Goal: Task Accomplishment & Management: Use online tool/utility

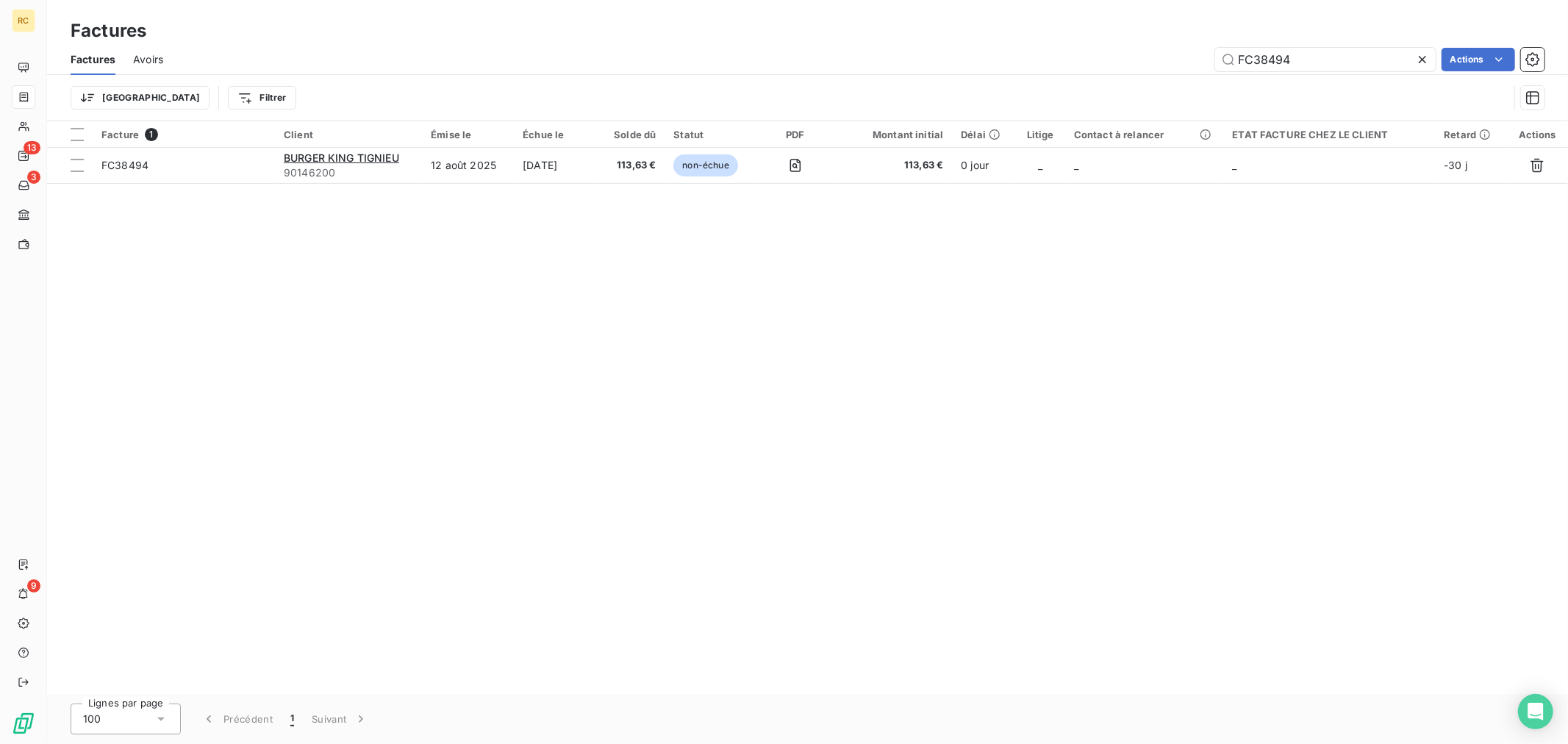
click at [1302, 46] on div "Factures Avoirs FC38494 Actions" at bounding box center [807, 59] width 1521 height 31
drag, startPoint x: 1308, startPoint y: 64, endPoint x: 1178, endPoint y: 64, distance: 130.0
click at [1178, 64] on div "FC38494 Actions" at bounding box center [862, 59] width 1364 height 24
paste input "6"
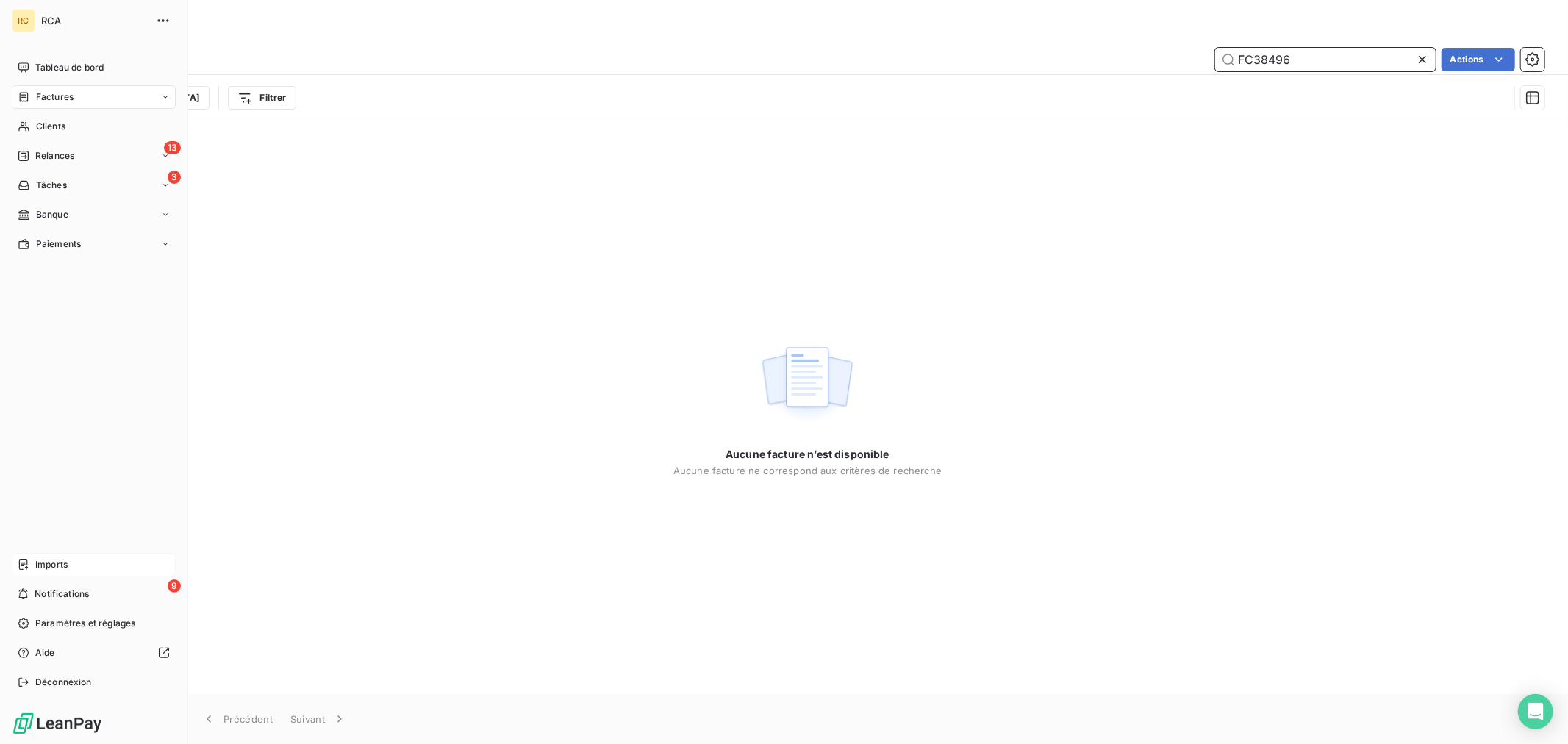
type input "FC38496"
click at [31, 553] on div "Imports" at bounding box center [94, 564] width 164 height 24
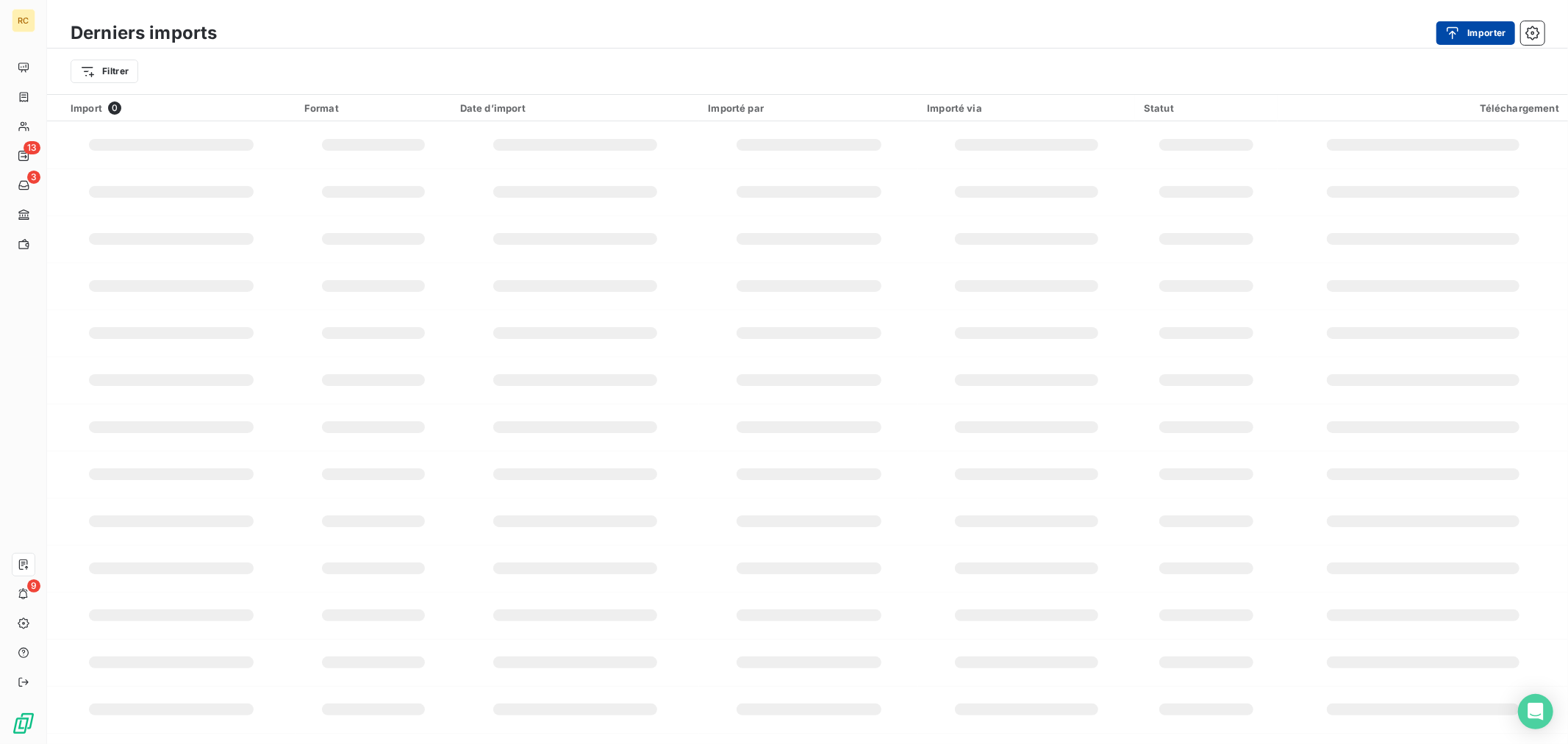
click at [1485, 28] on button "Importer" at bounding box center [1475, 32] width 78 height 24
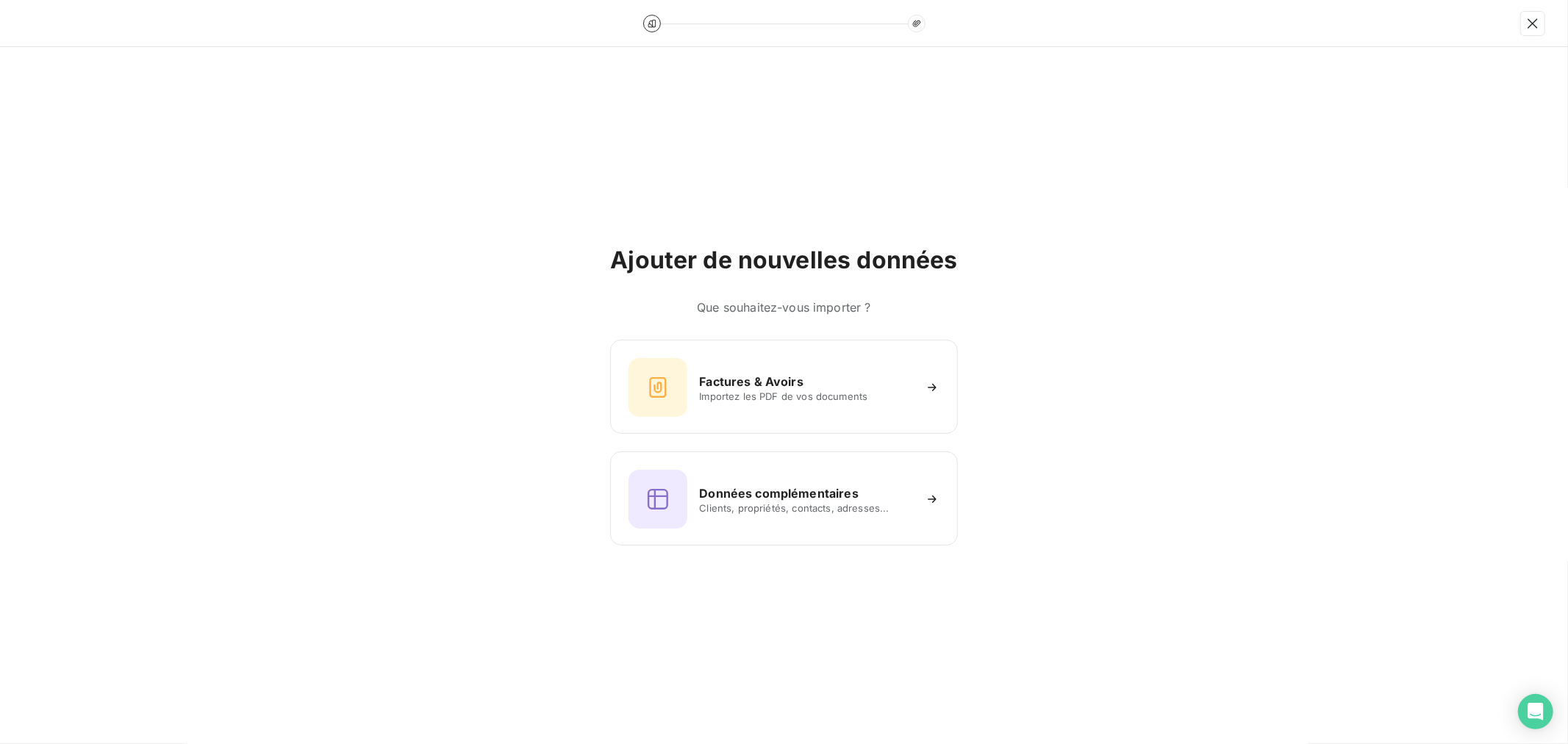
click at [719, 439] on div "Factures & Avoirs Importez les PDF de vos documents Données complémentaires Cli…" at bounding box center [784, 443] width 347 height 206
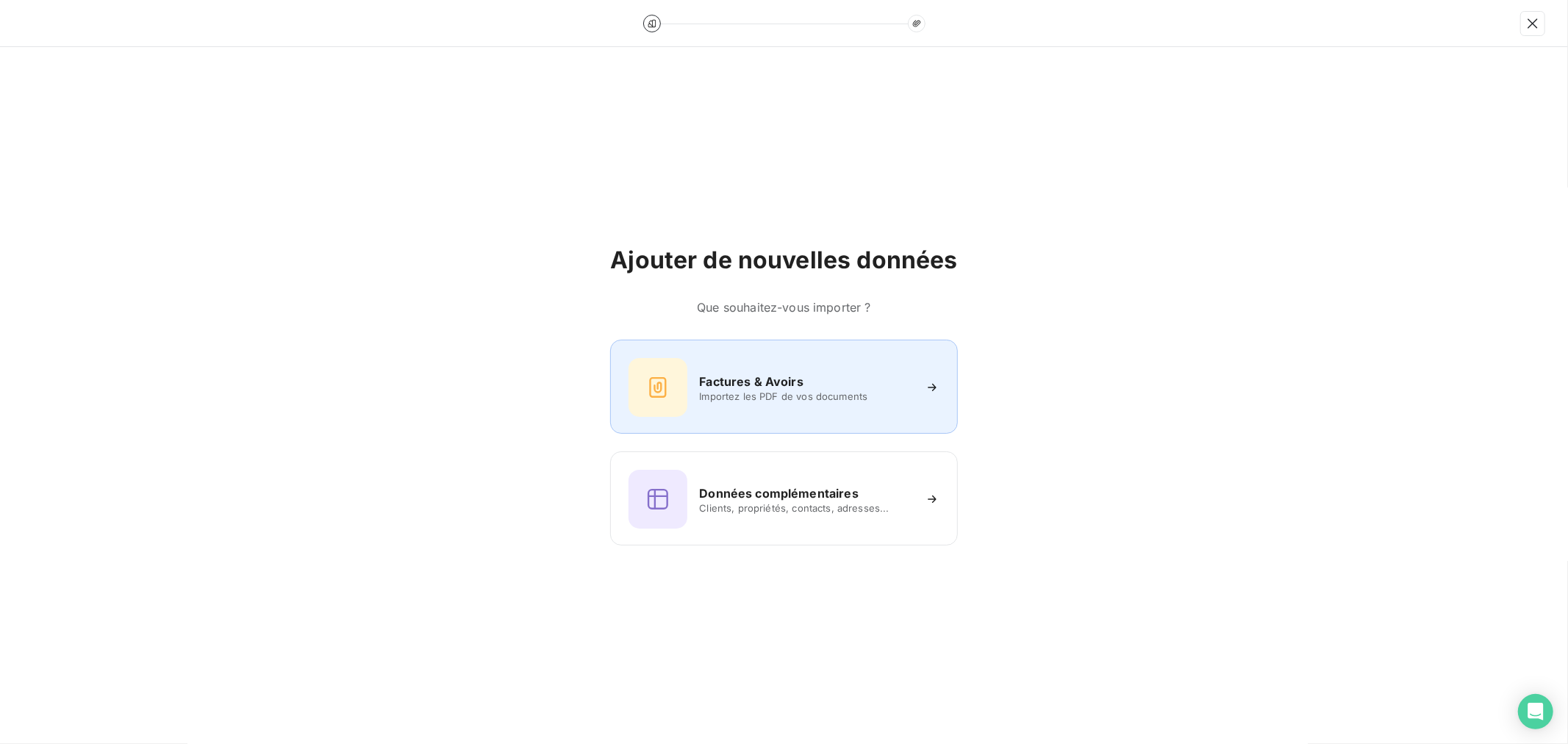
click at [725, 408] on div "Factures & Avoirs Importez les PDF de vos documents" at bounding box center [784, 387] width 310 height 59
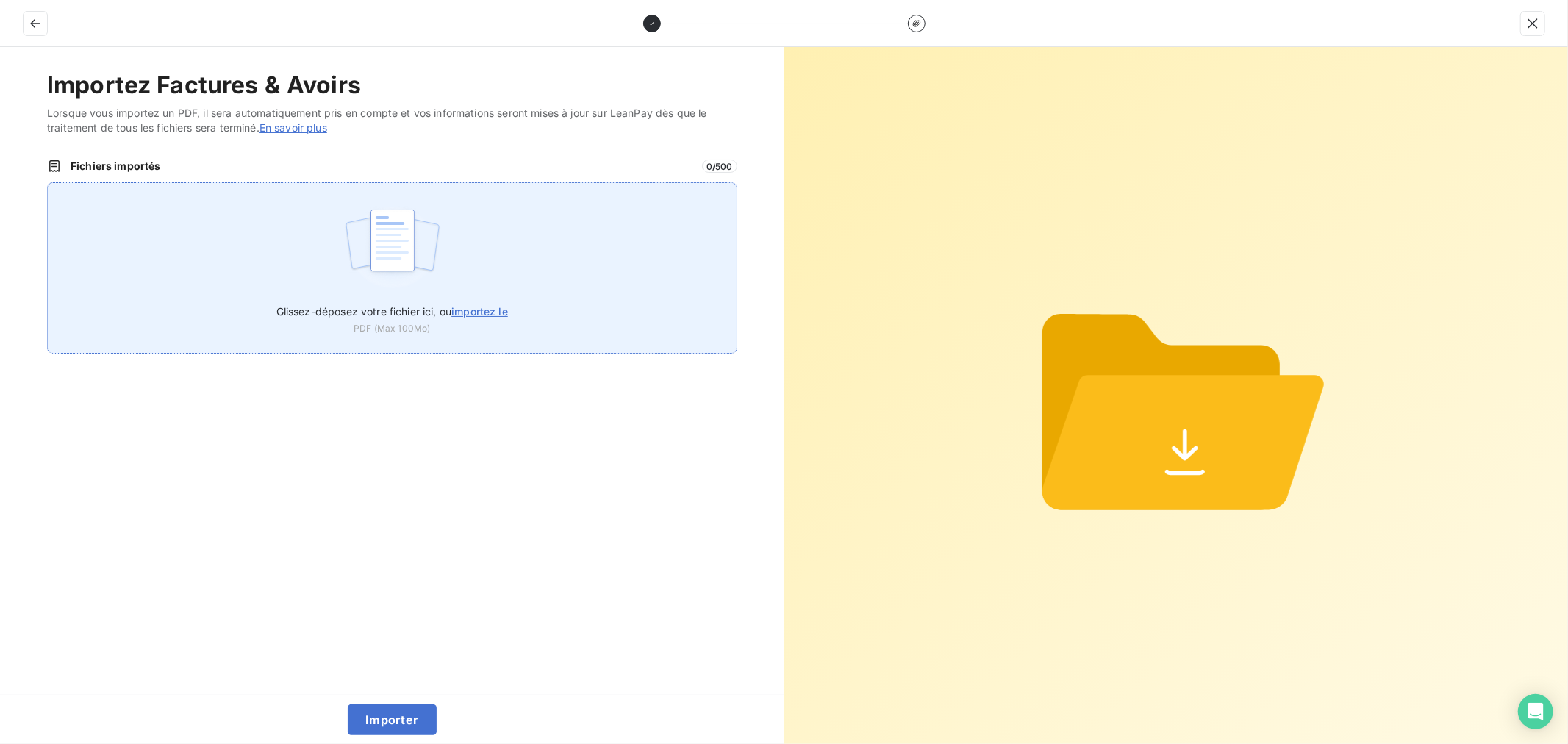
click at [340, 228] on div "Glissez-déposez votre fichier ici, ou importez le PDF (Max 100Mo)" at bounding box center [391, 267] width 690 height 171
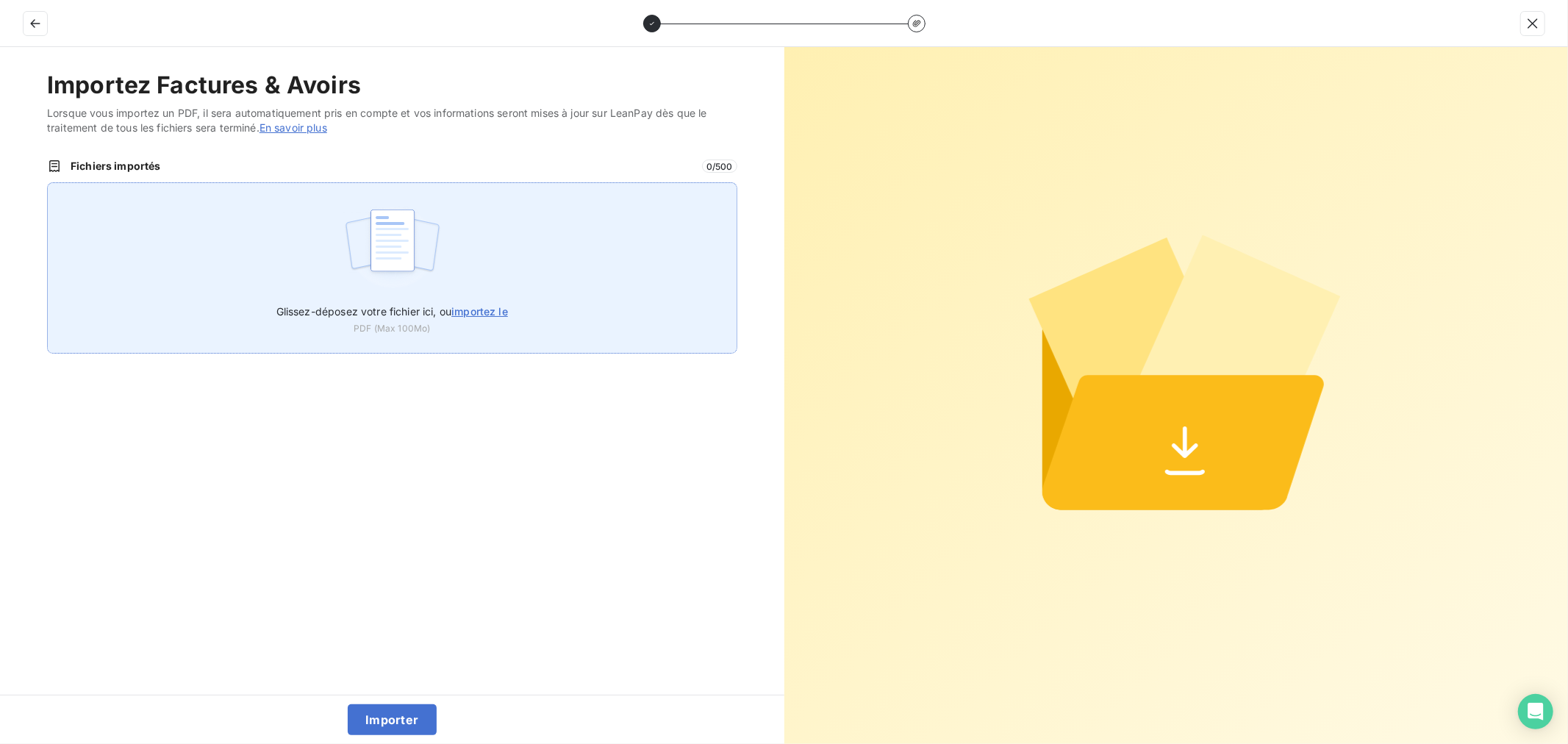
type input "C:\fakepath\FC38496.pdf"
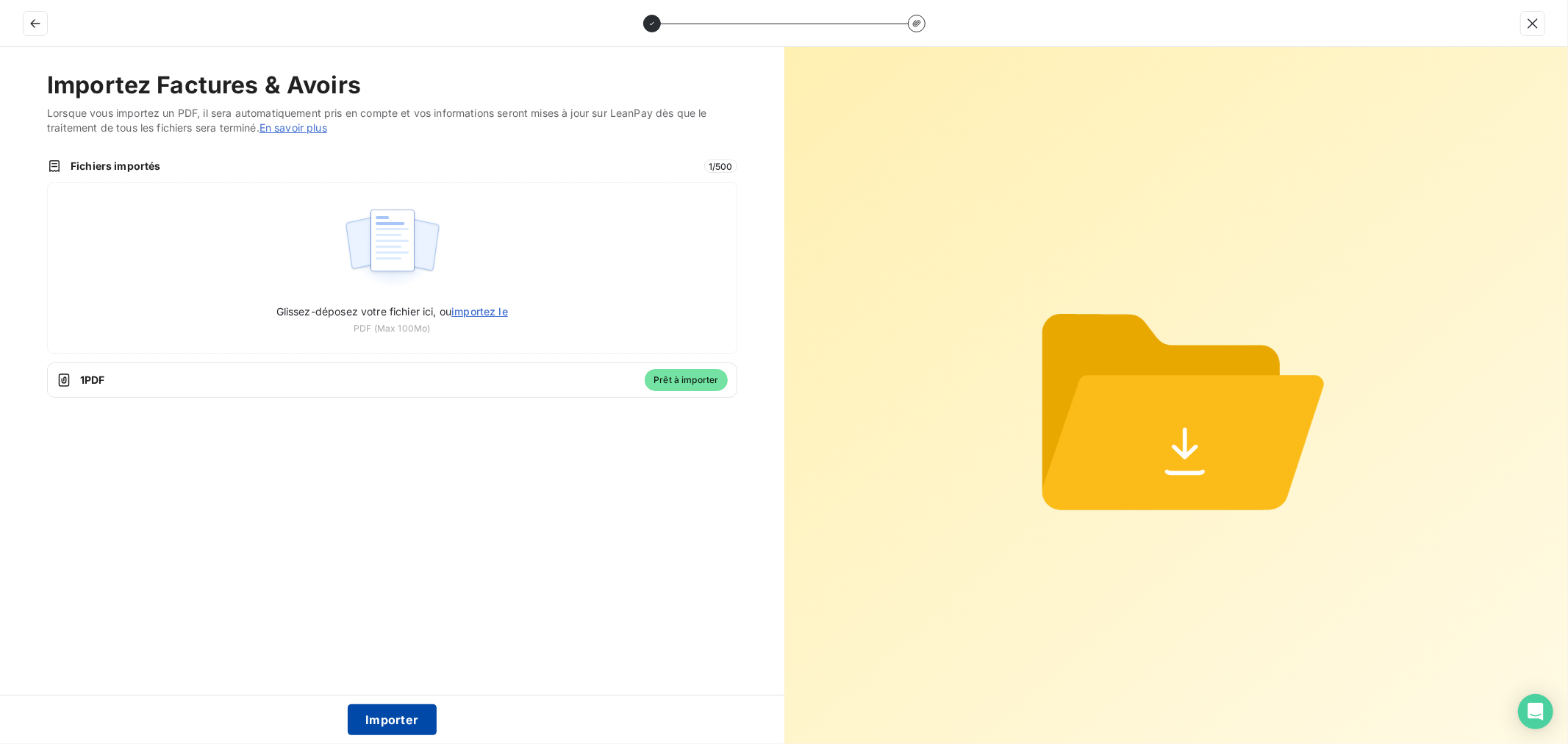
click at [395, 717] on button "Importer" at bounding box center [391, 719] width 89 height 31
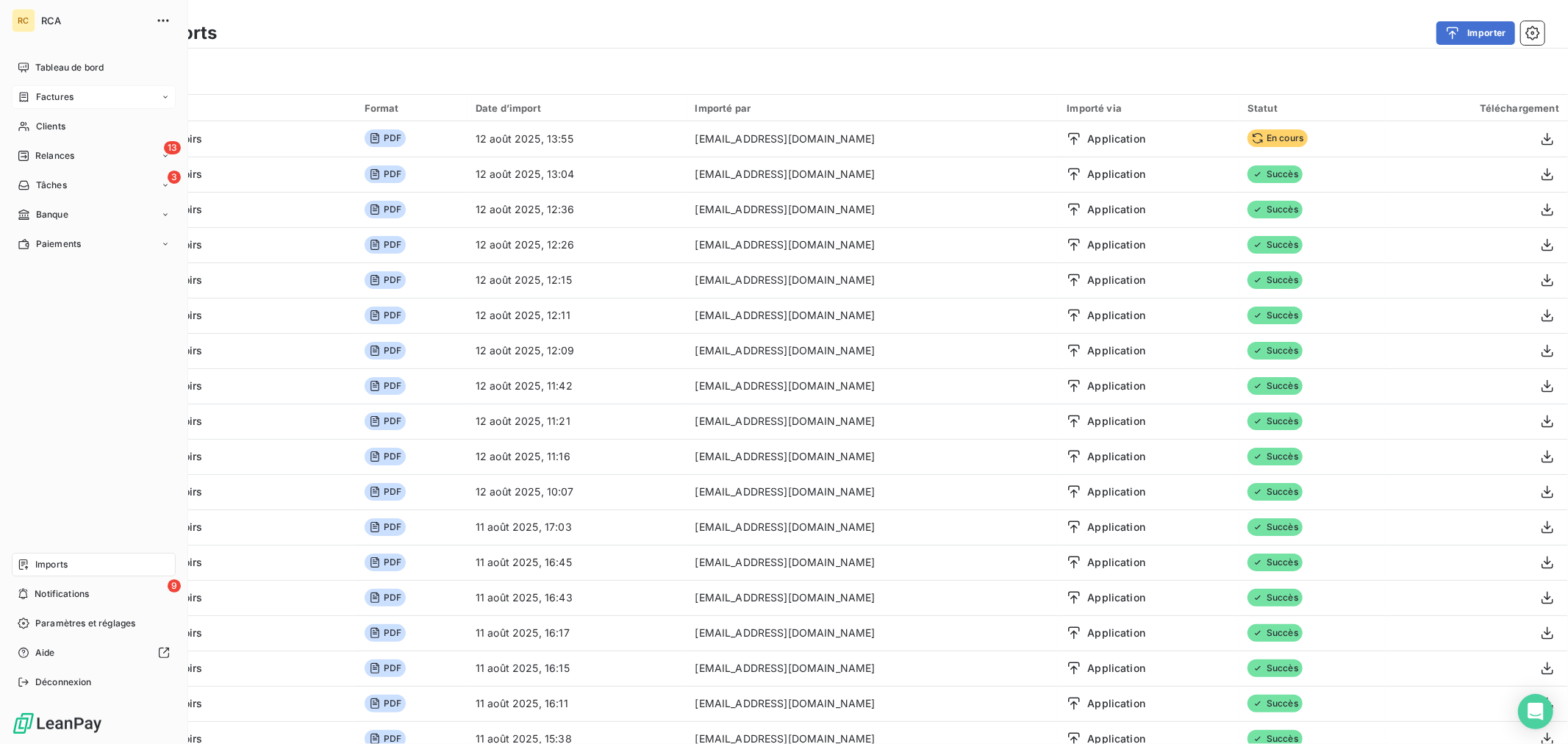
click at [60, 98] on span "Factures" at bounding box center [54, 97] width 37 height 13
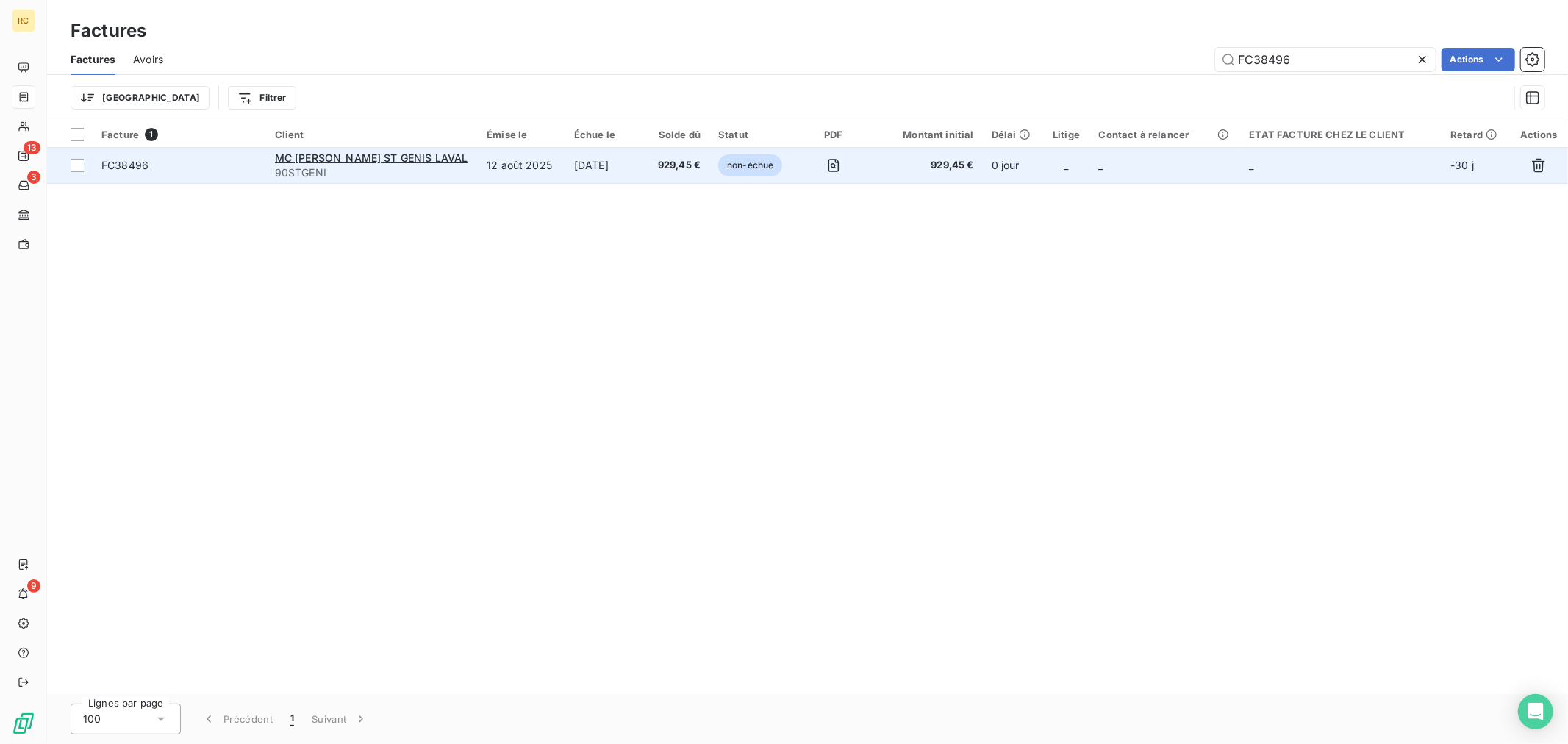
click at [620, 172] on td "[DATE]" at bounding box center [605, 165] width 81 height 35
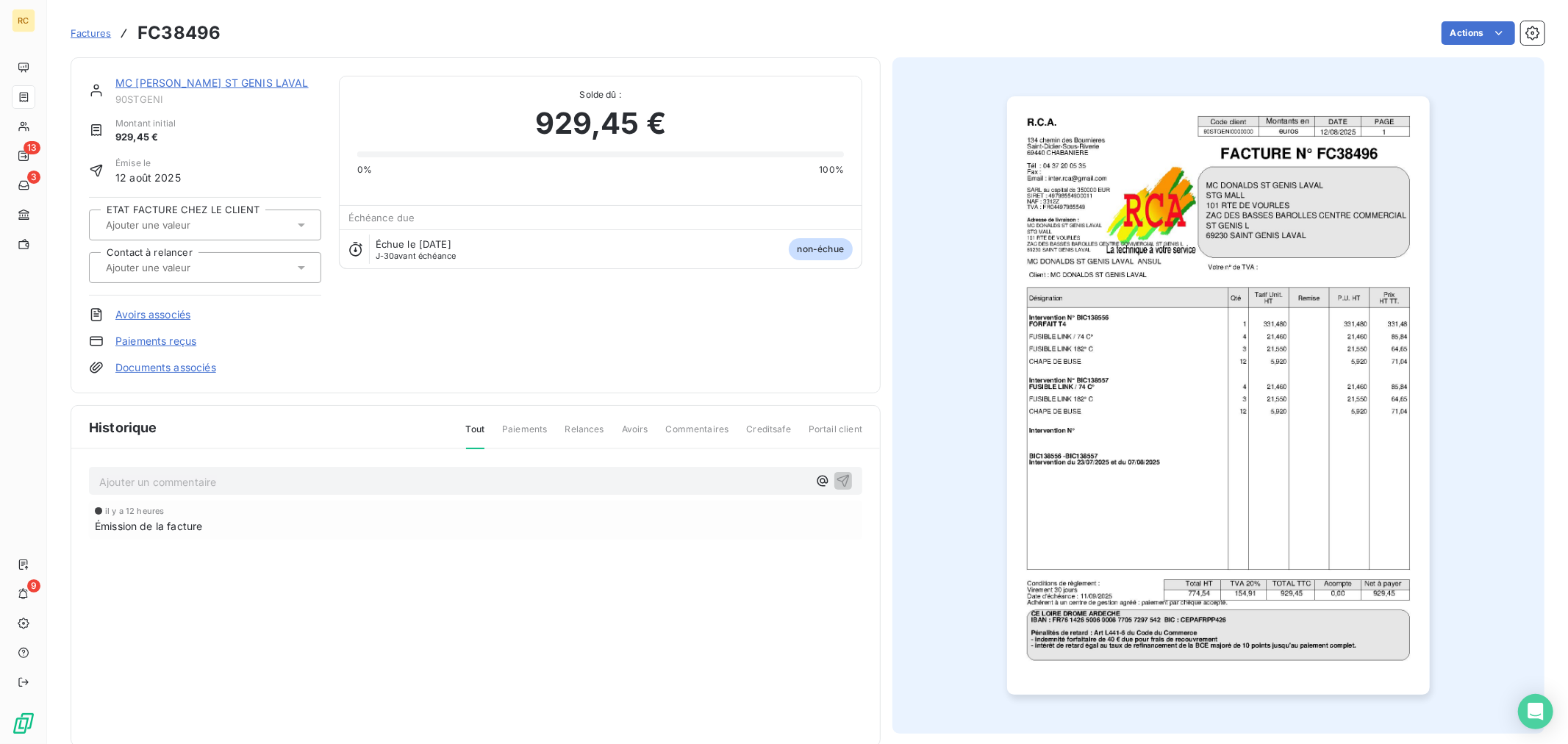
click at [150, 368] on link "Documents associés" at bounding box center [166, 366] width 101 height 14
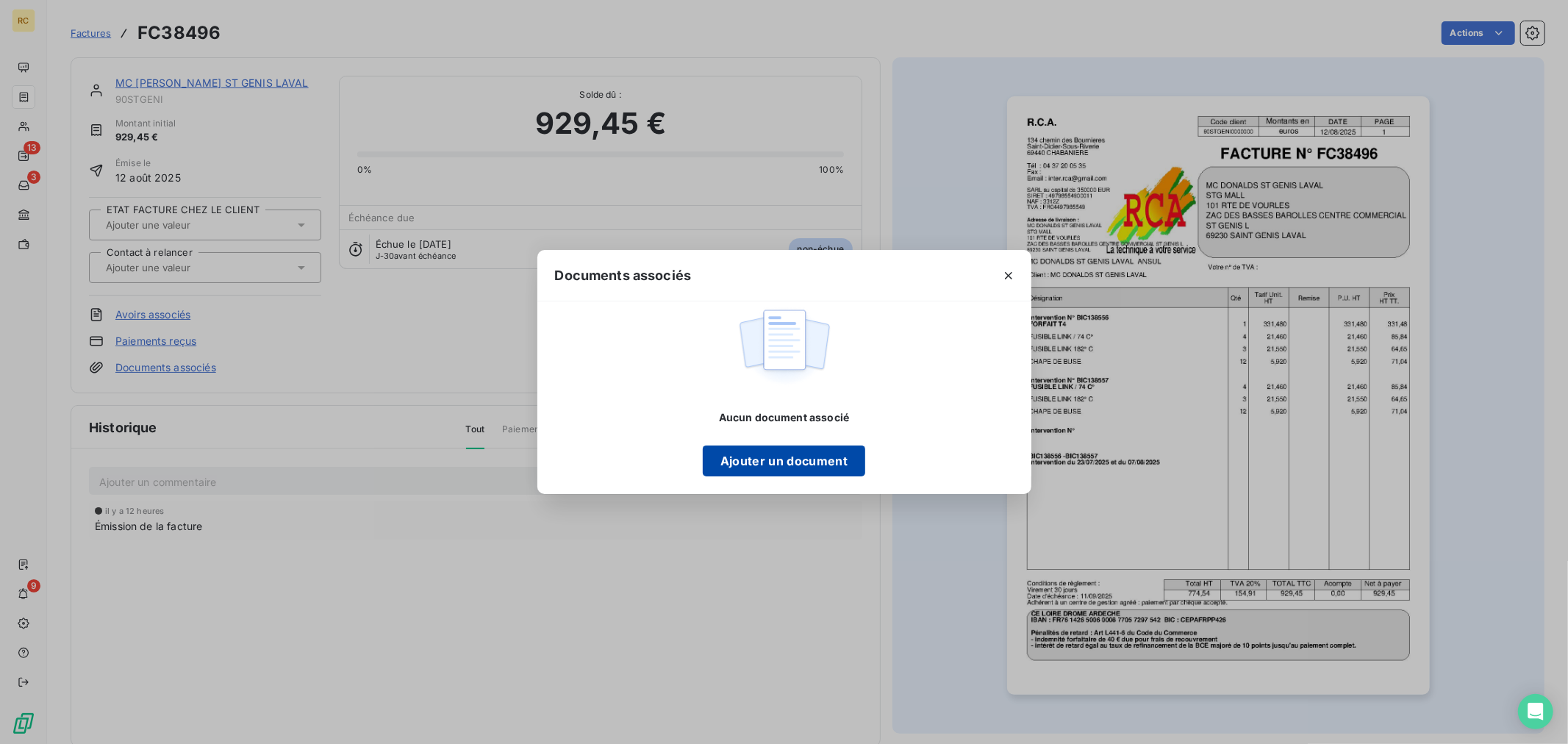
click at [822, 456] on button "Ajouter un document" at bounding box center [784, 461] width 162 height 31
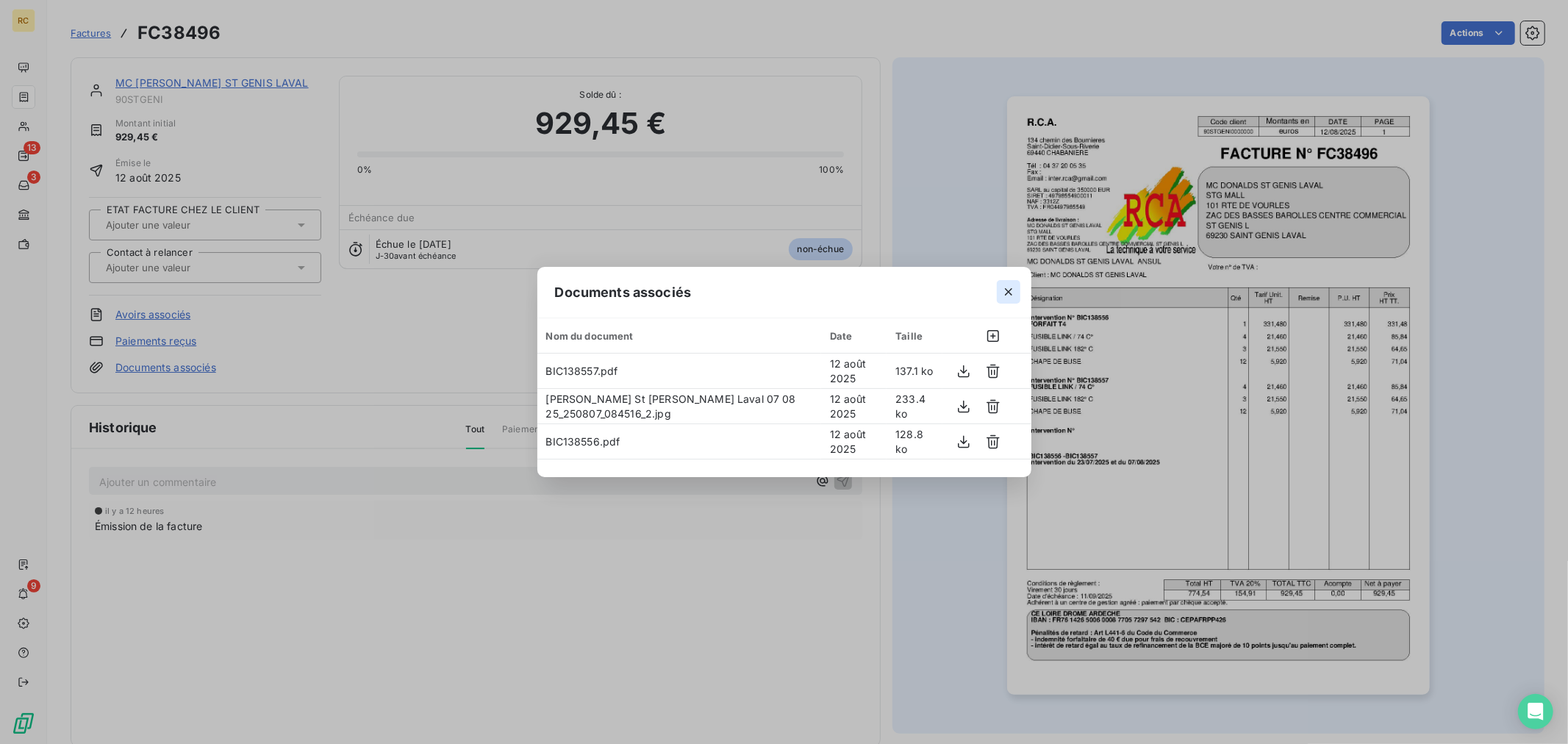
click at [1007, 293] on icon "button" at bounding box center [1009, 292] width 8 height 8
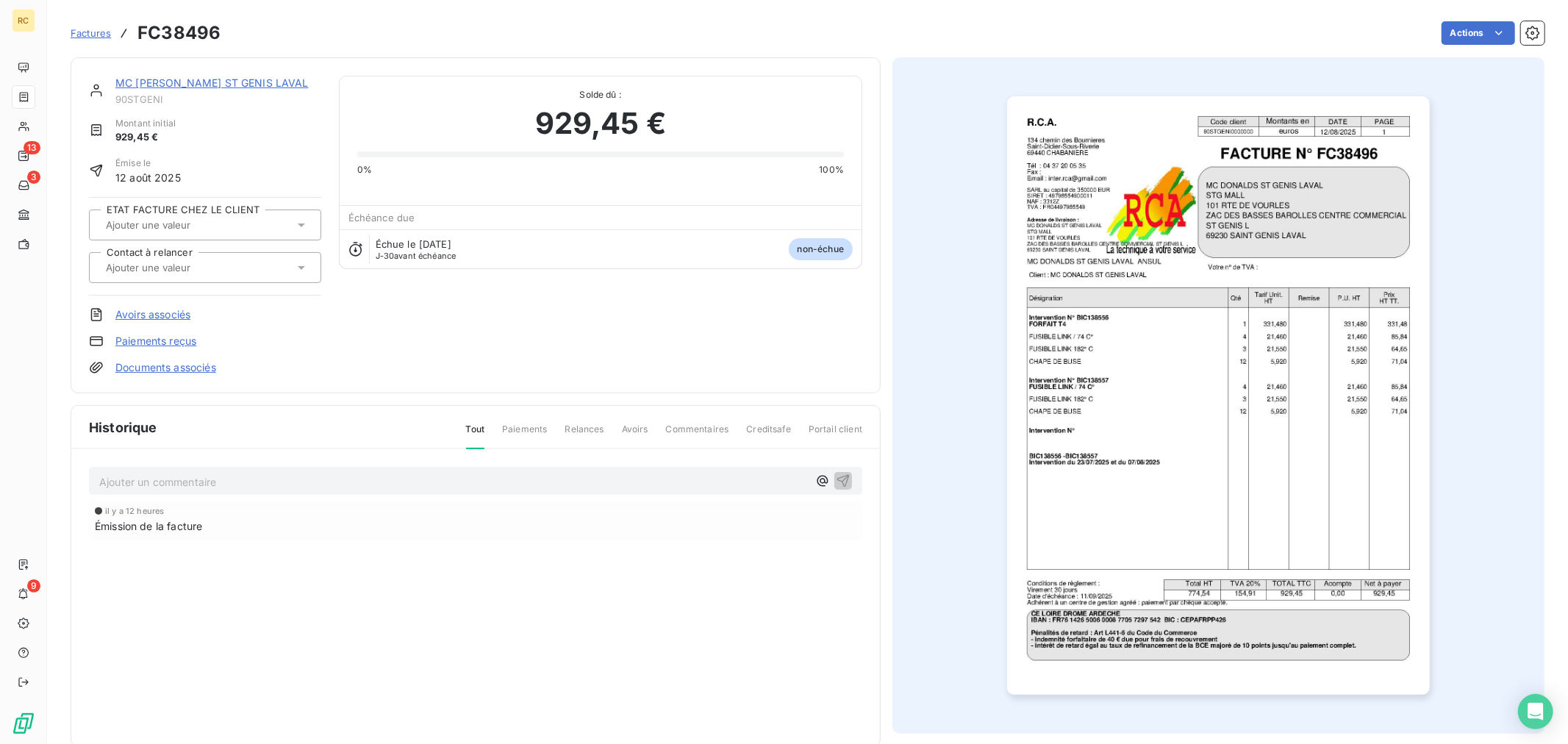
click at [219, 82] on link "MC [PERSON_NAME] ST GENIS LAVAL" at bounding box center [212, 82] width 194 height 12
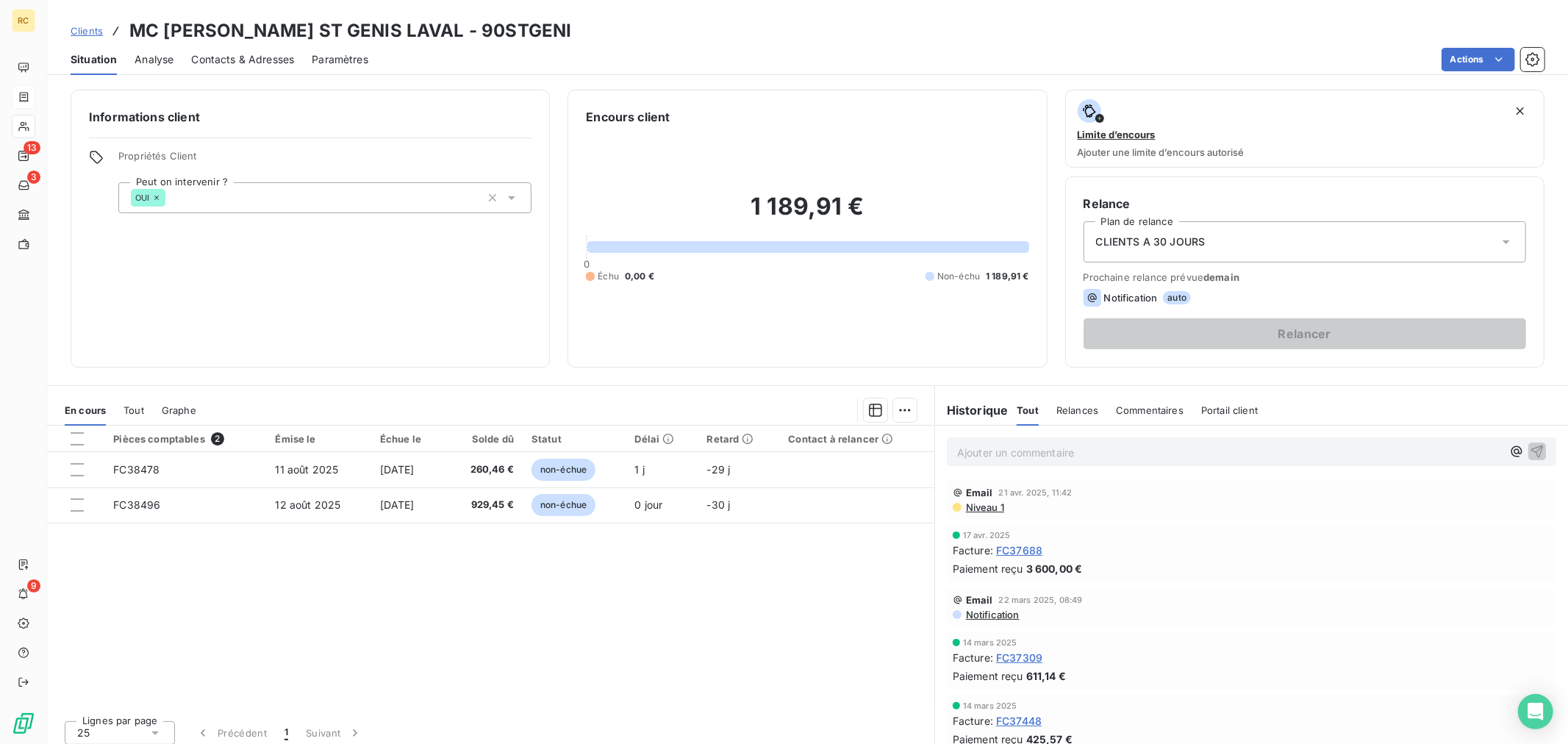
click at [90, 25] on span "Clients" at bounding box center [87, 31] width 32 height 11
